Goal: Task Accomplishment & Management: Manage account settings

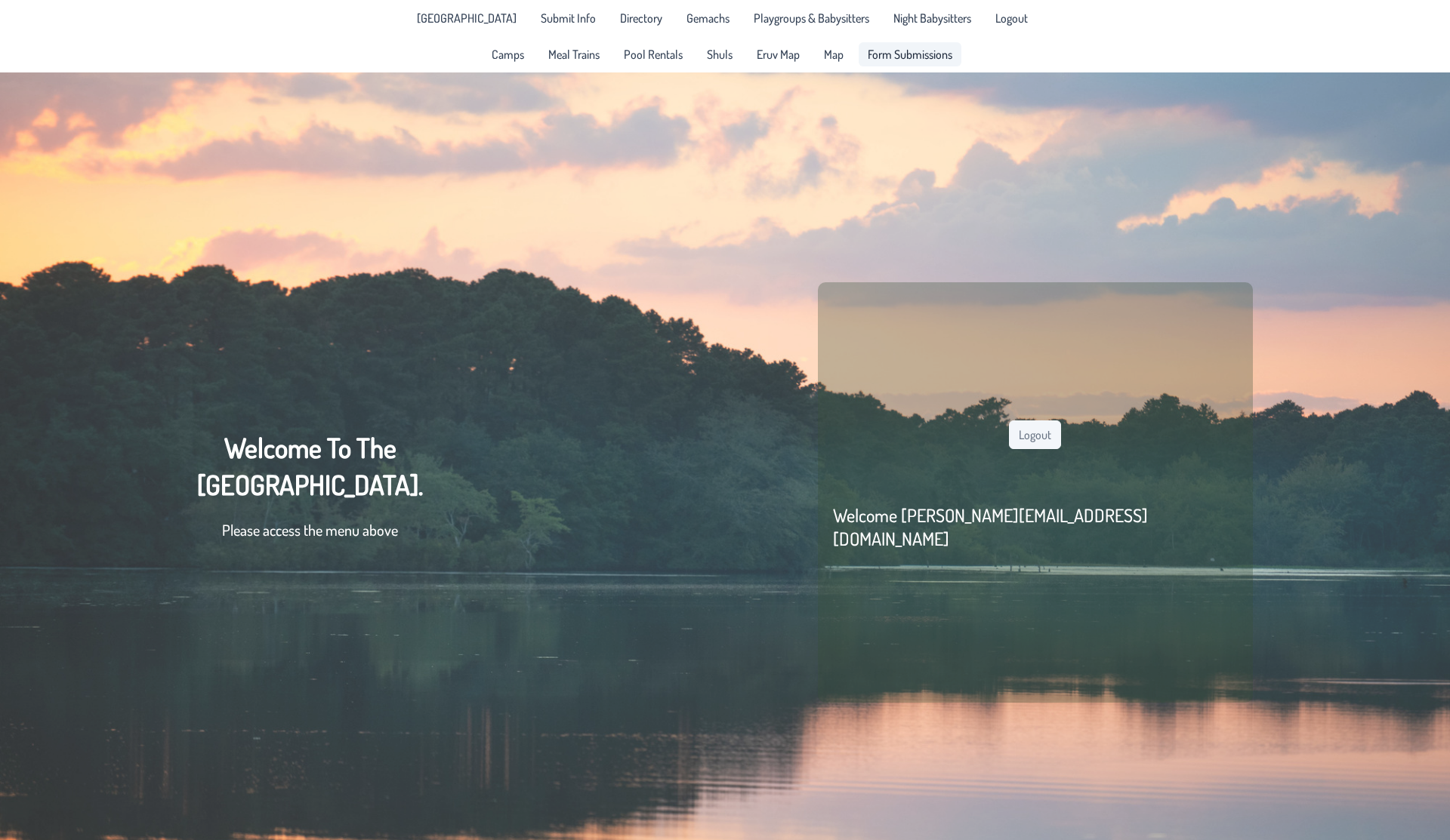
click at [900, 53] on span "Form Submissions" at bounding box center [910, 54] width 85 height 12
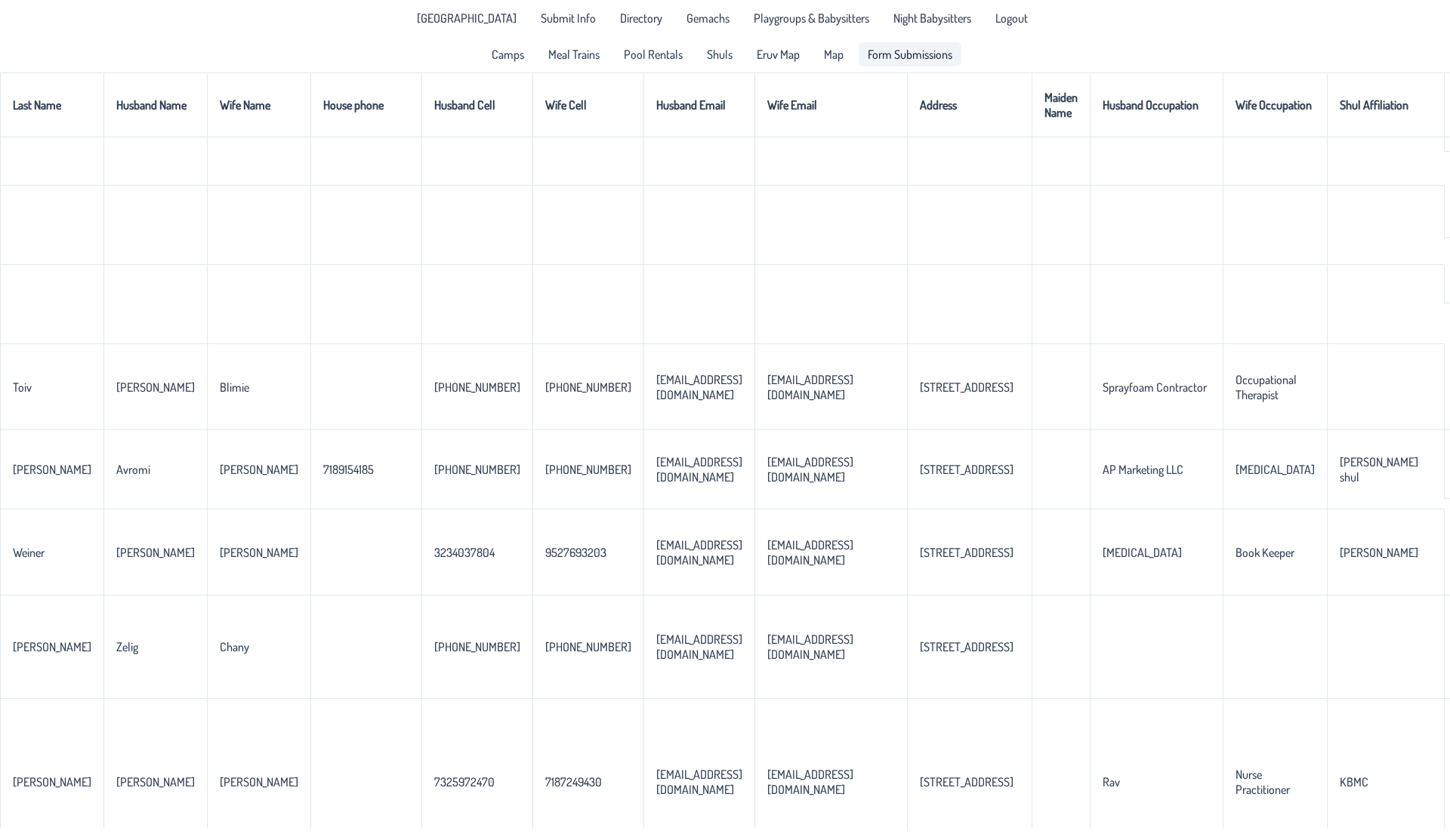
scroll to position [1696, 0]
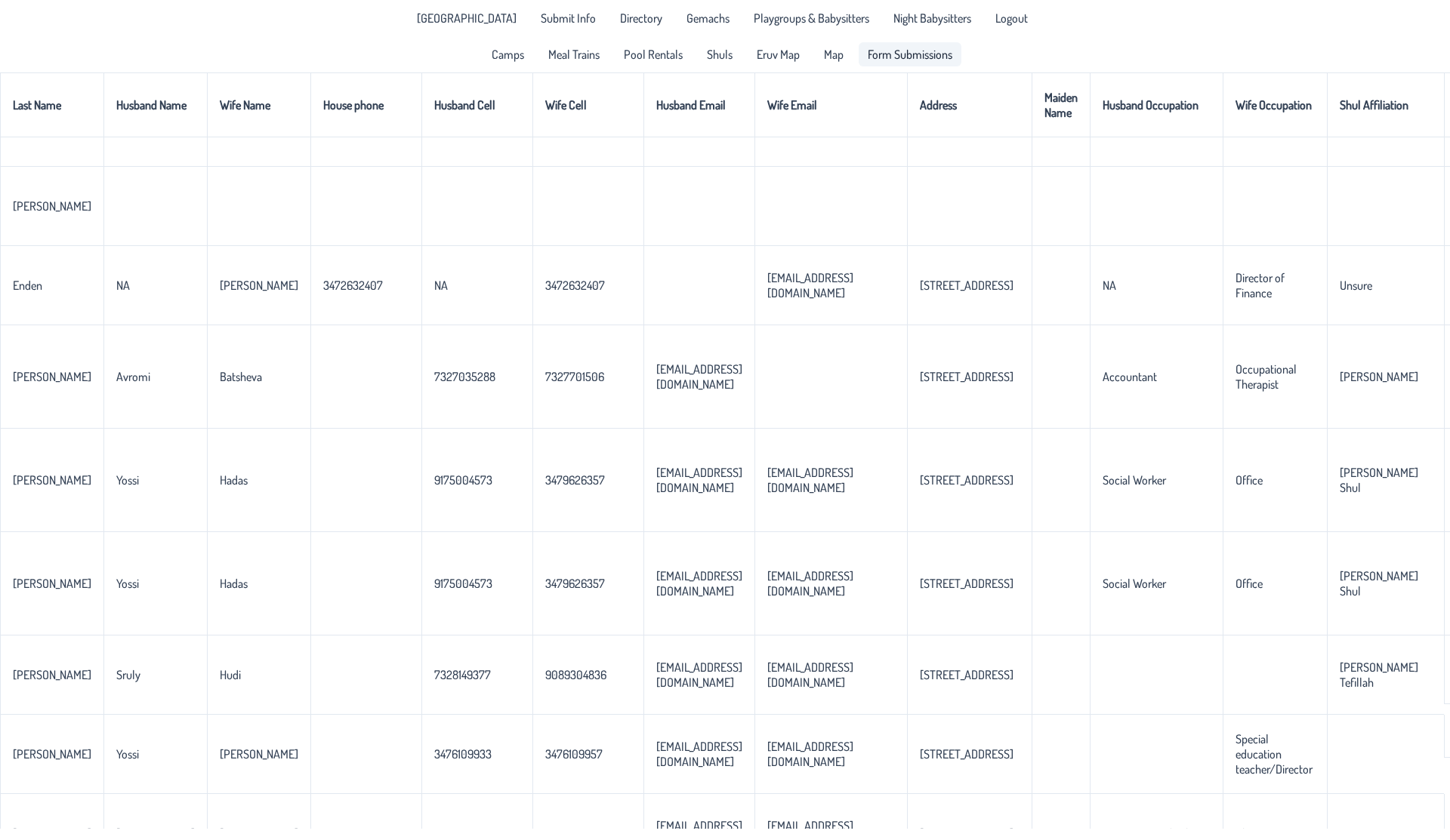
click at [892, 51] on span "Form Submissions" at bounding box center [910, 54] width 85 height 12
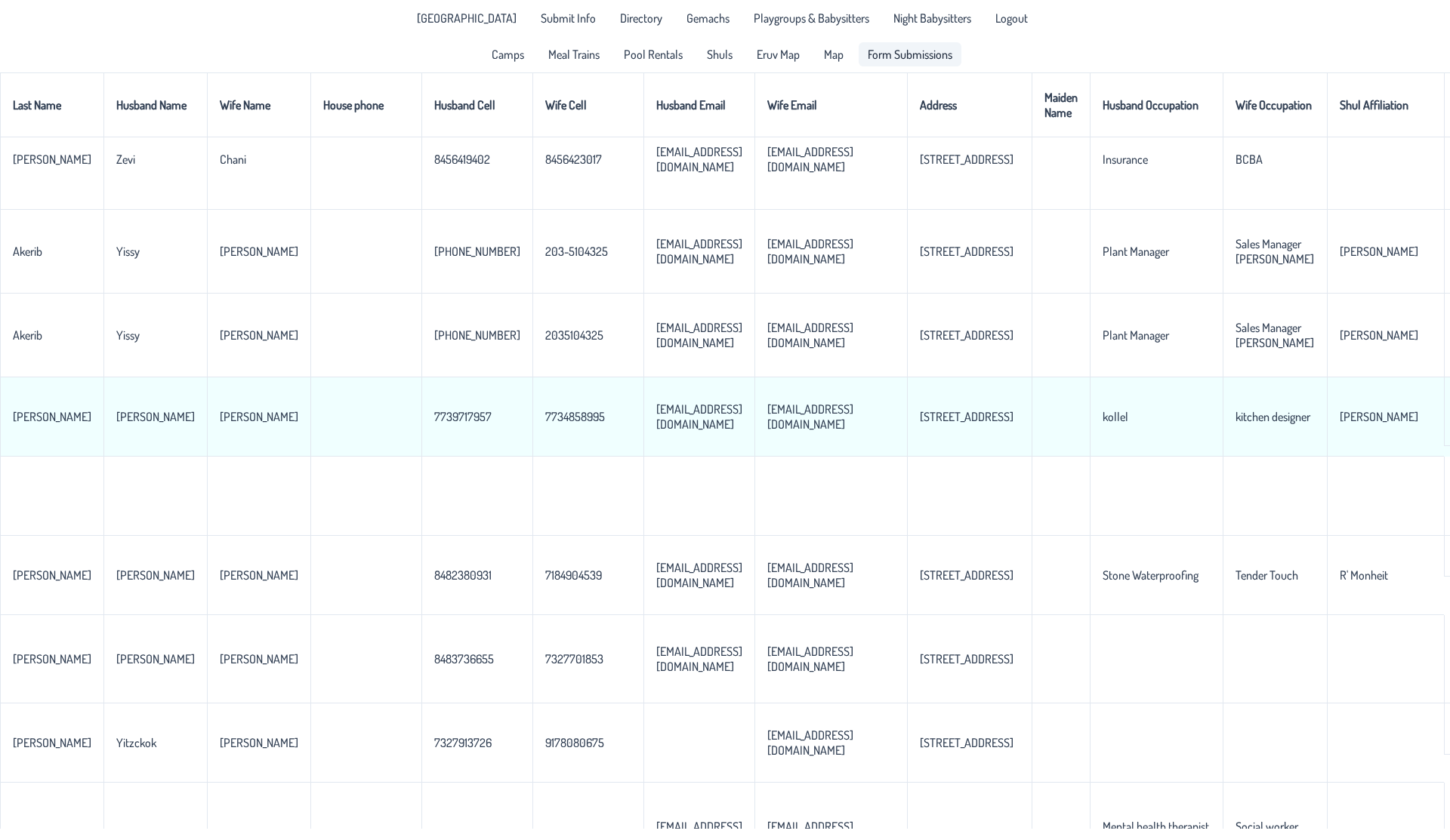
scroll to position [585, 0]
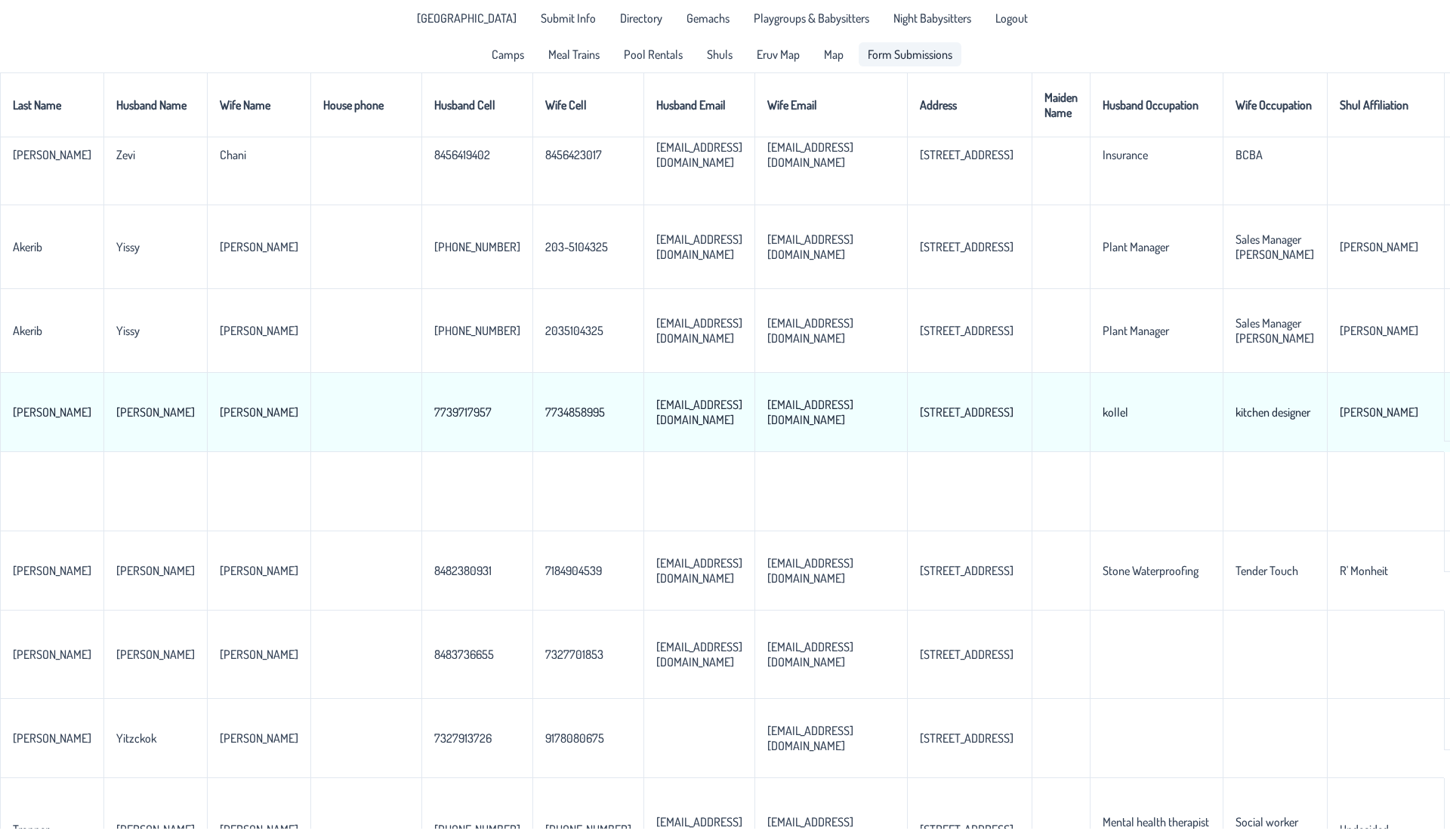
click at [657, 427] on p-celleditor "[EMAIL_ADDRESS][DOMAIN_NAME]" at bounding box center [700, 413] width 86 height 30
copy p-celleditor "[EMAIL_ADDRESS][DOMAIN_NAME]"
click at [767, 427] on p-celleditor "[EMAIL_ADDRESS][DOMAIN_NAME]" at bounding box center [810, 413] width 86 height 30
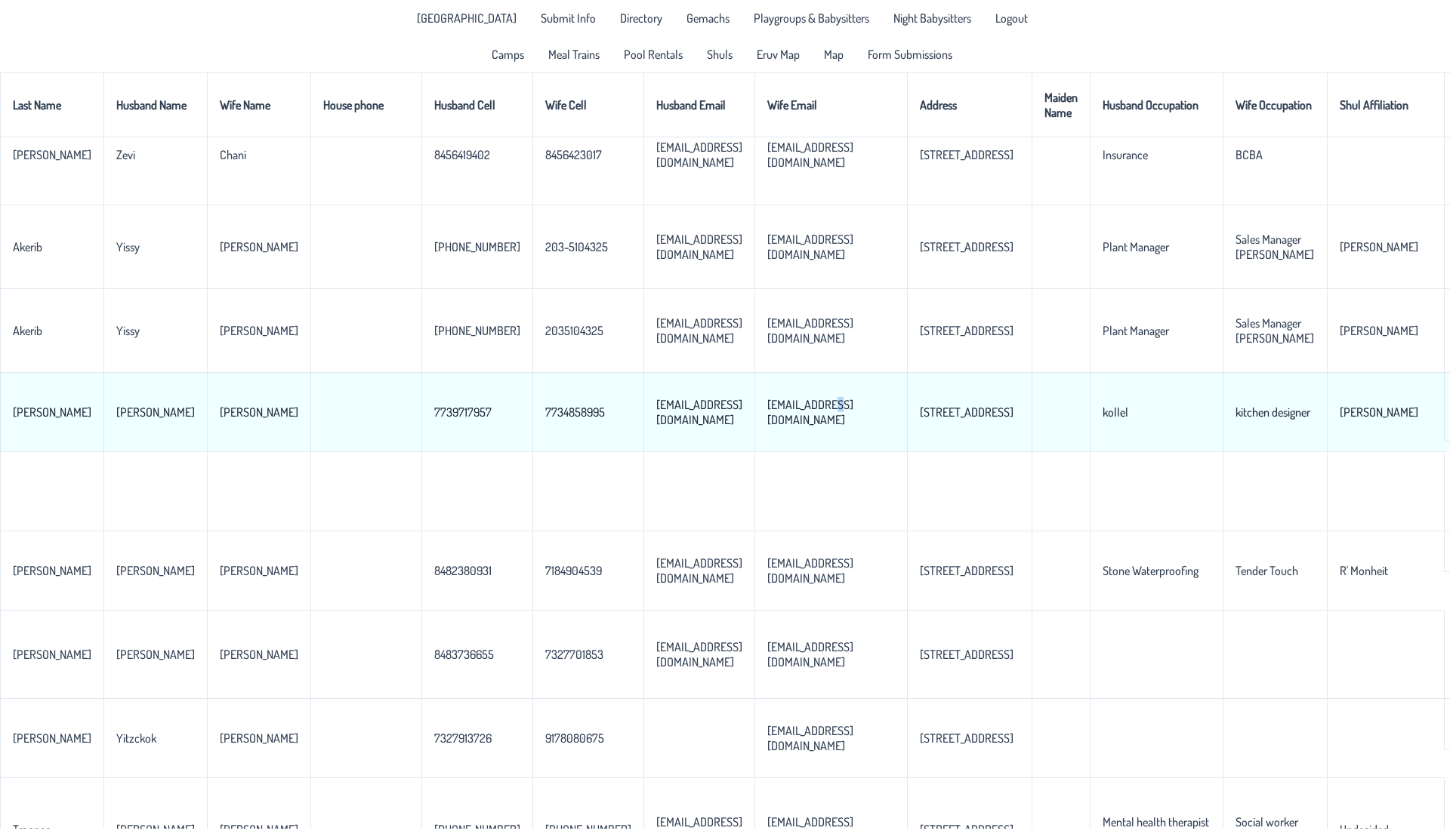
click at [767, 427] on p-celleditor "[EMAIL_ADDRESS][DOMAIN_NAME]" at bounding box center [810, 413] width 86 height 30
